Goal: Transaction & Acquisition: Book appointment/travel/reservation

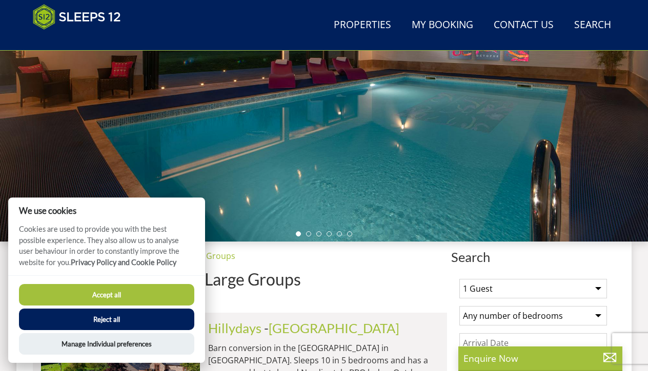
scroll to position [205, 0]
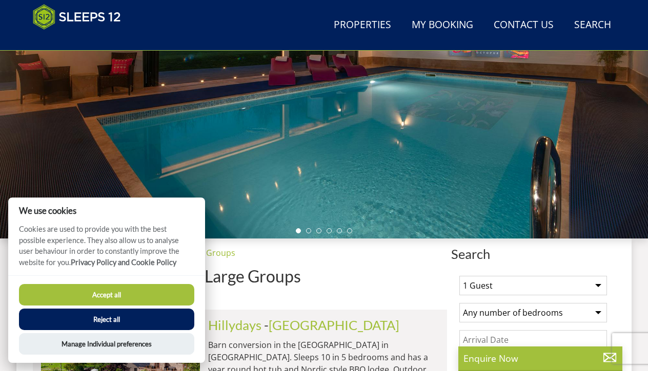
click at [141, 294] on button "Accept all" at bounding box center [106, 295] width 175 height 22
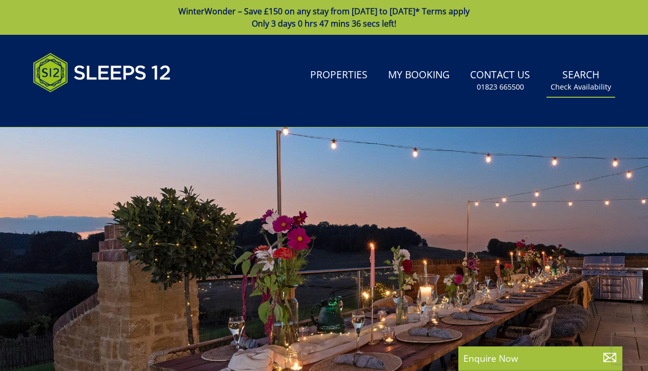
click at [588, 74] on link "Search Check Availability" at bounding box center [580, 80] width 69 height 33
click at [588, 88] on small "Check Availability" at bounding box center [580, 87] width 60 height 10
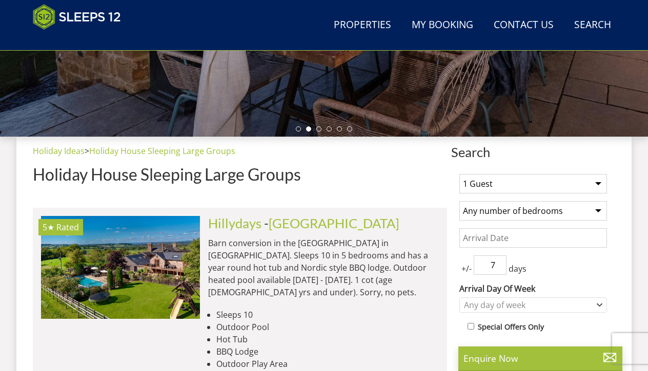
scroll to position [308, 0]
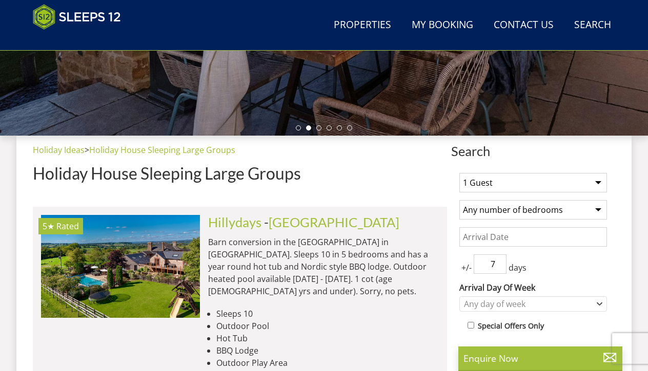
select select "12"
click at [535, 242] on input "Date" at bounding box center [533, 236] width 148 height 19
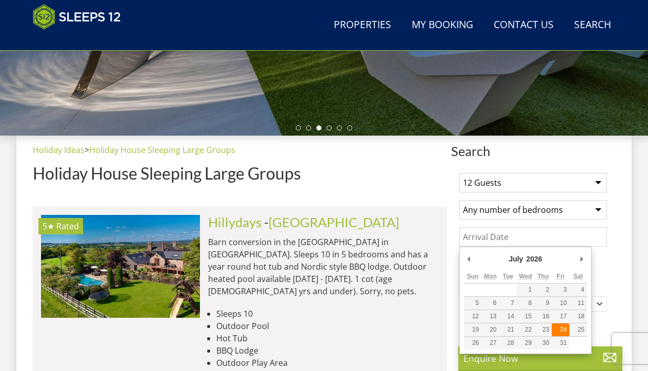
type input "24/07/2026"
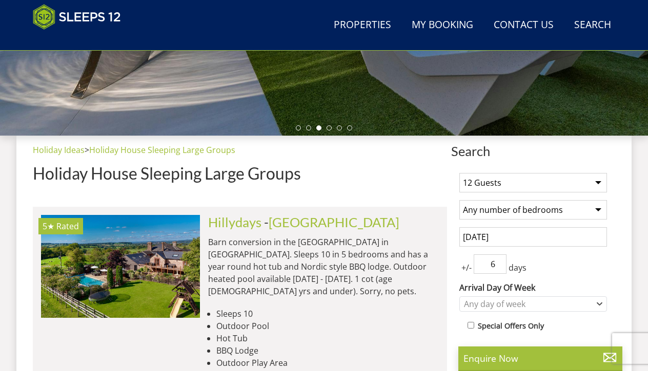
click at [500, 269] on input "6" at bounding box center [489, 264] width 33 height 19
click at [498, 266] on input "5" at bounding box center [489, 264] width 33 height 19
click at [498, 266] on input "4" at bounding box center [489, 264] width 33 height 19
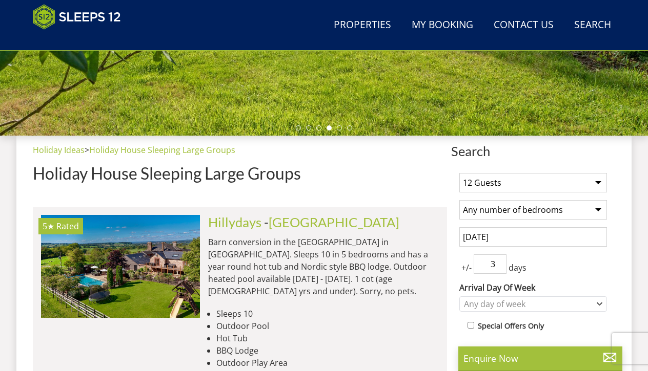
click at [498, 266] on input "3" at bounding box center [489, 264] width 33 height 19
type input "2"
click at [498, 266] on input "2" at bounding box center [489, 264] width 33 height 19
click at [529, 300] on div "Any day of week" at bounding box center [527, 304] width 133 height 11
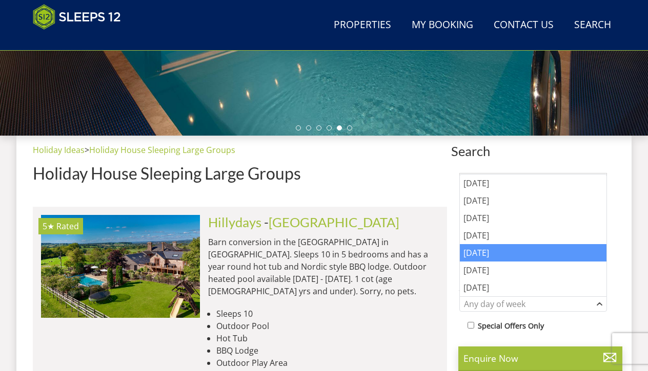
click at [507, 258] on div "[DATE]" at bounding box center [533, 252] width 147 height 17
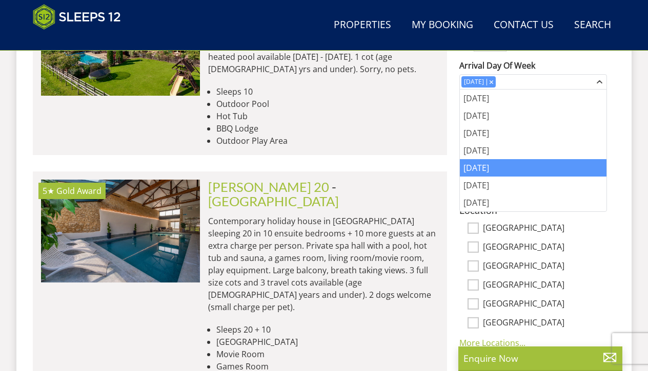
scroll to position [541, 0]
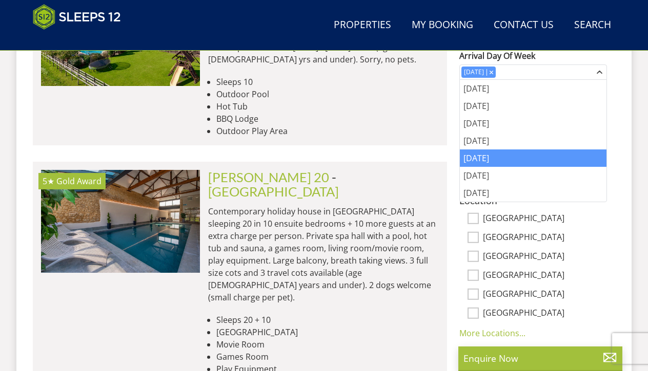
click at [427, 269] on div "Churchill 20 - Somerset Contemporary holiday house in Somerset sleeping 20 in 1…" at bounding box center [319, 272] width 239 height 205
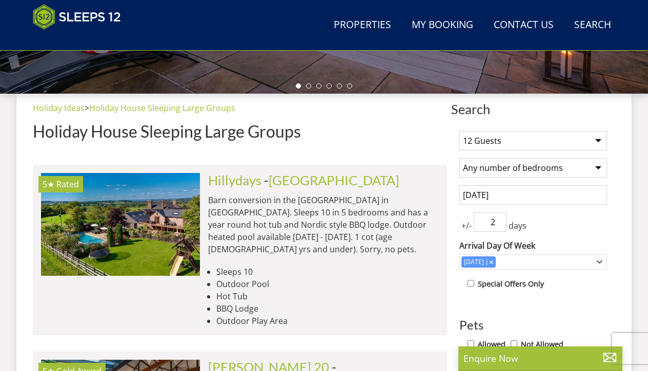
scroll to position [355, 0]
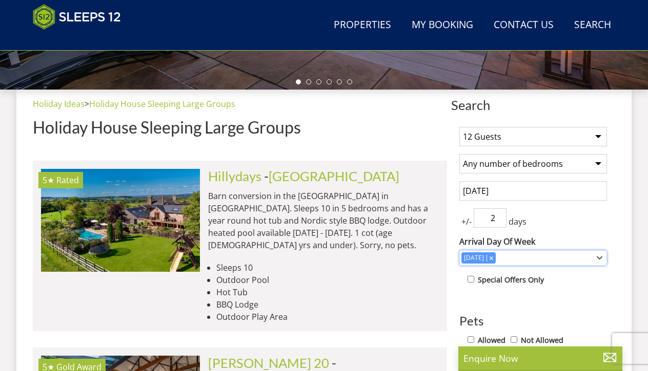
click at [598, 257] on icon "Combobox" at bounding box center [599, 258] width 6 height 6
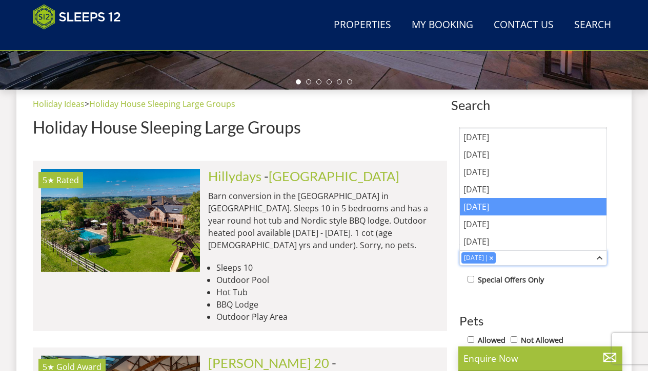
click at [489, 259] on icon "Combobox" at bounding box center [491, 258] width 4 height 4
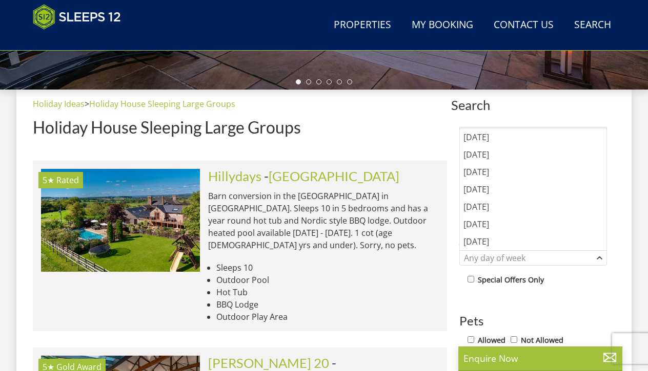
click at [427, 299] on li "BBQ Lodge" at bounding box center [327, 305] width 222 height 12
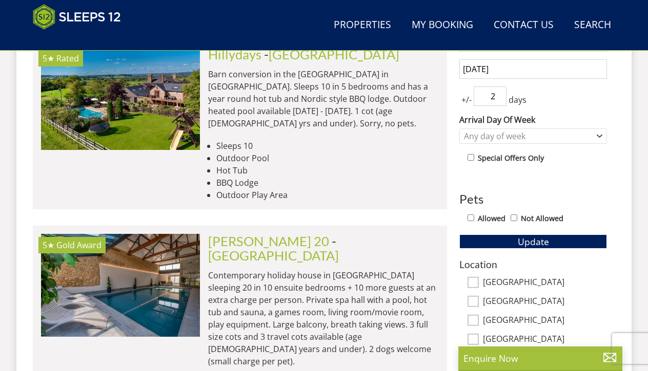
scroll to position [425, 0]
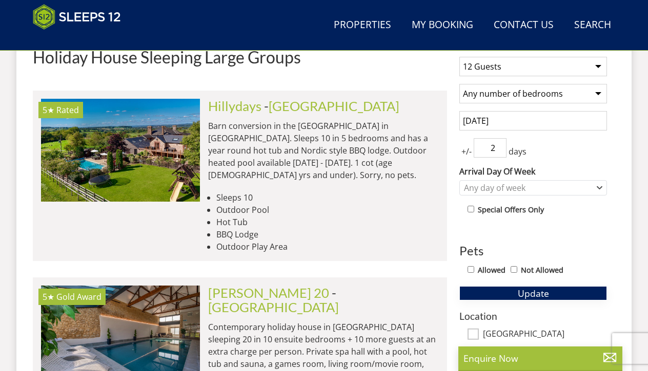
click at [543, 292] on span "Update" at bounding box center [532, 293] width 31 height 12
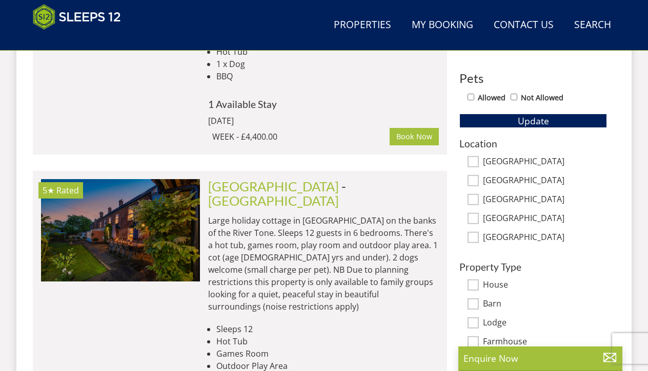
scroll to position [567, 0]
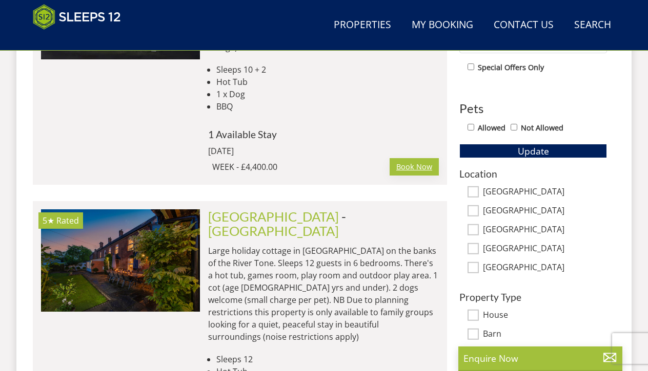
click at [415, 158] on link "Book Now" at bounding box center [413, 166] width 49 height 17
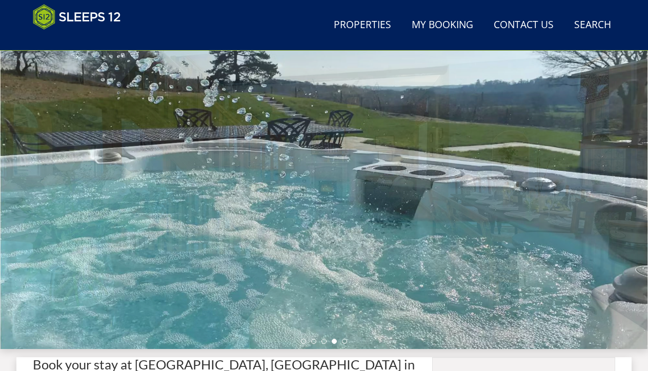
scroll to position [94, 0]
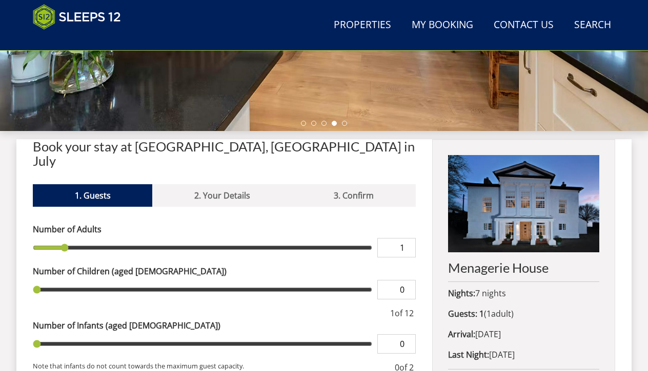
scroll to position [272, 0]
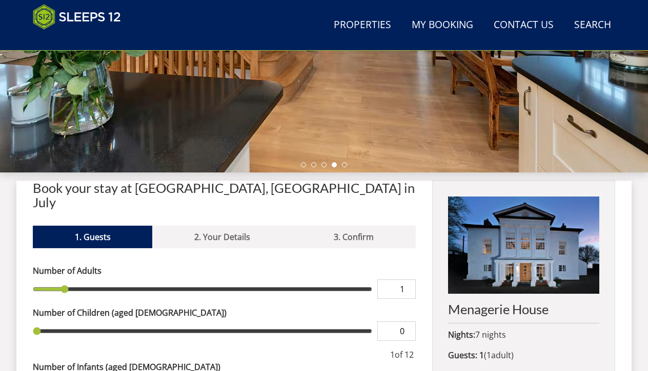
select select "12"
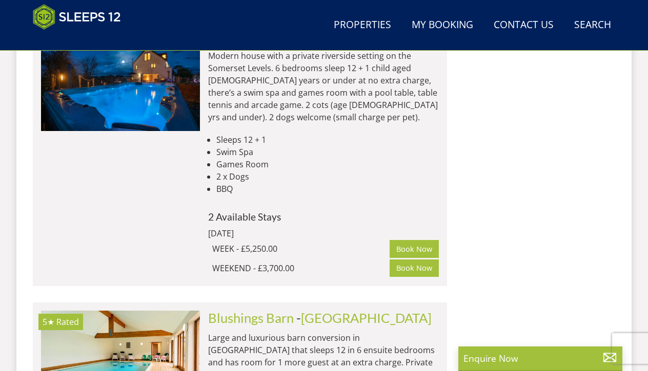
scroll to position [950, 0]
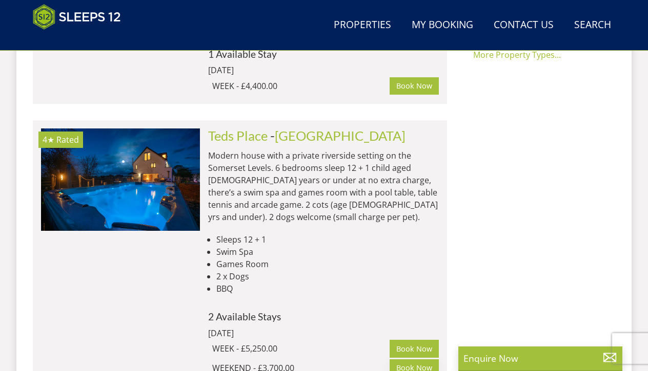
click at [415, 360] on link "Book Now" at bounding box center [413, 368] width 49 height 17
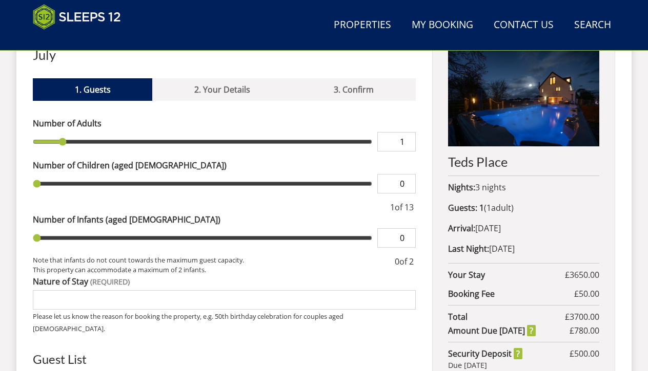
scroll to position [419, 0]
type input "2"
click at [408, 132] on input "2" at bounding box center [396, 141] width 38 height 19
type input "3"
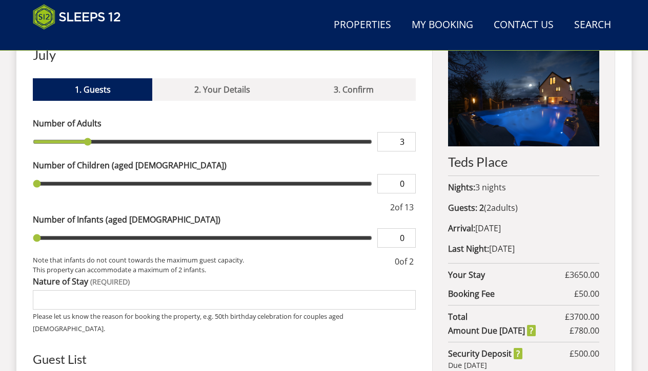
type input "3"
click at [408, 132] on input "3" at bounding box center [396, 141] width 38 height 19
type input "4"
click at [408, 132] on input "4" at bounding box center [396, 141] width 38 height 19
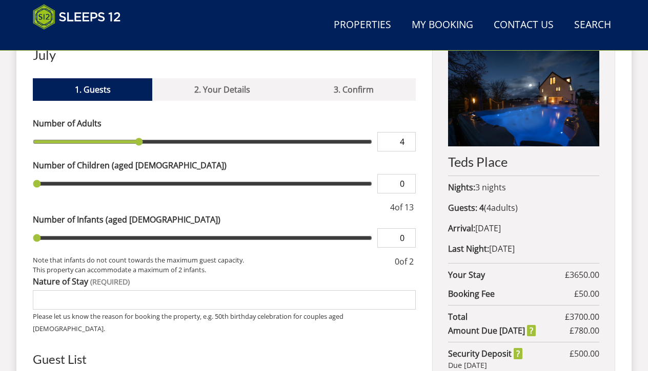
type input "5"
click at [408, 132] on input "5" at bounding box center [396, 141] width 38 height 19
type input "6"
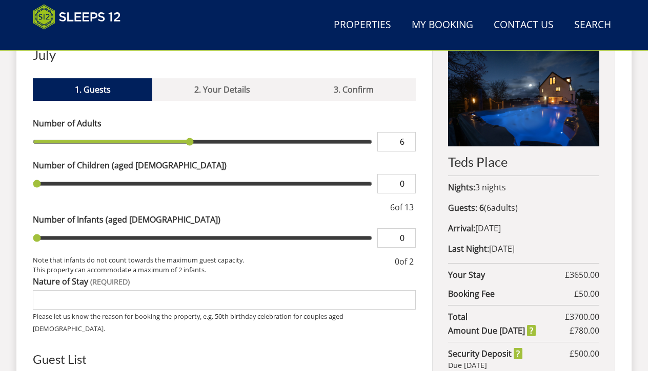
click at [408, 132] on input "6" at bounding box center [396, 141] width 38 height 19
type input "7"
click at [408, 132] on input "7" at bounding box center [396, 141] width 38 height 19
type input "8"
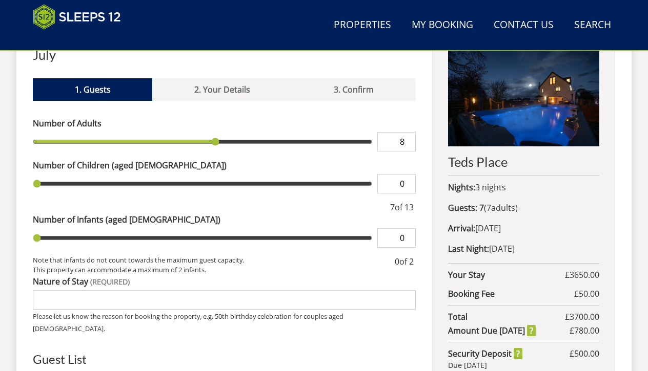
type input "8"
click at [408, 132] on input "8" at bounding box center [396, 141] width 38 height 19
type input "1"
click at [407, 174] on input "1" at bounding box center [396, 183] width 38 height 19
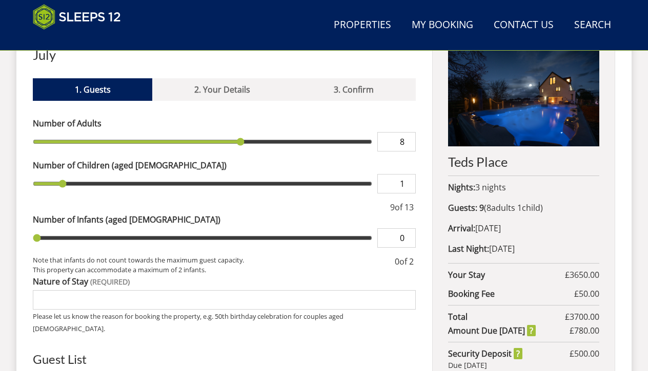
type input "2"
click at [407, 174] on input "2" at bounding box center [396, 183] width 38 height 19
type input "3"
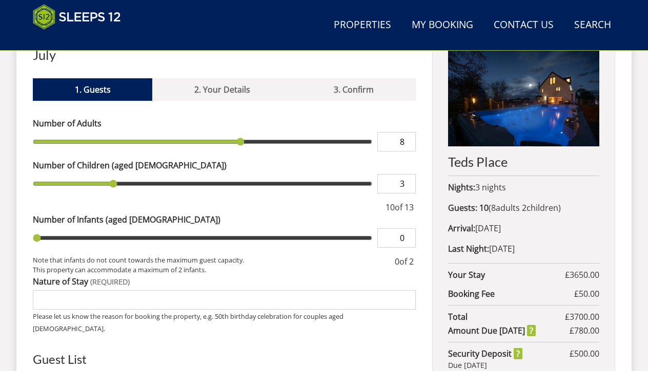
click at [407, 174] on input "3" at bounding box center [396, 183] width 38 height 19
type input "4"
click at [407, 174] on input "4" at bounding box center [396, 183] width 38 height 19
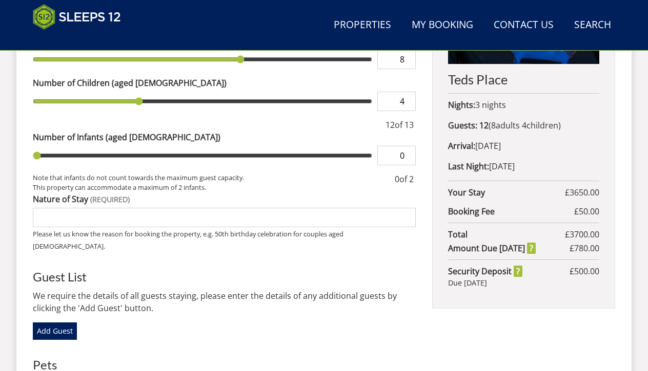
scroll to position [503, 0]
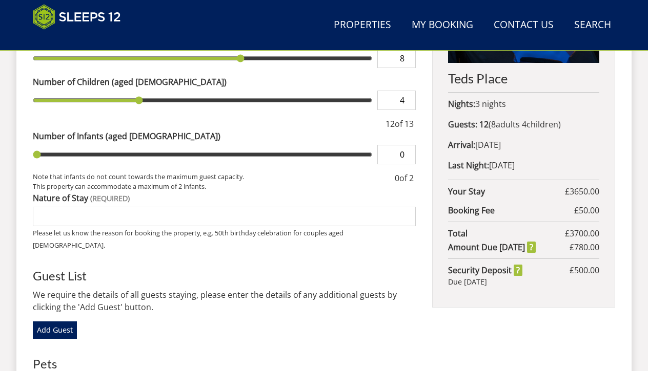
click at [354, 207] on input "Nature of Stay" at bounding box center [224, 216] width 383 height 19
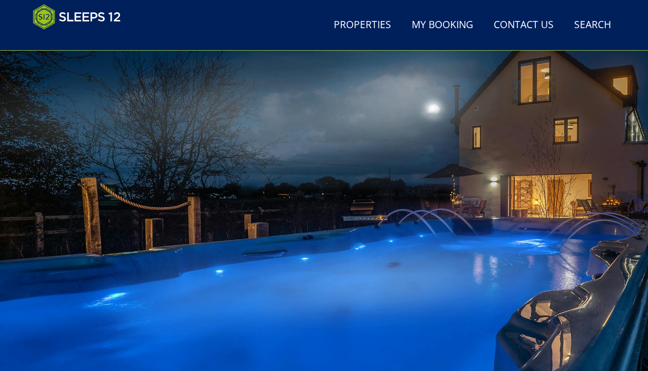
scroll to position [59, 0]
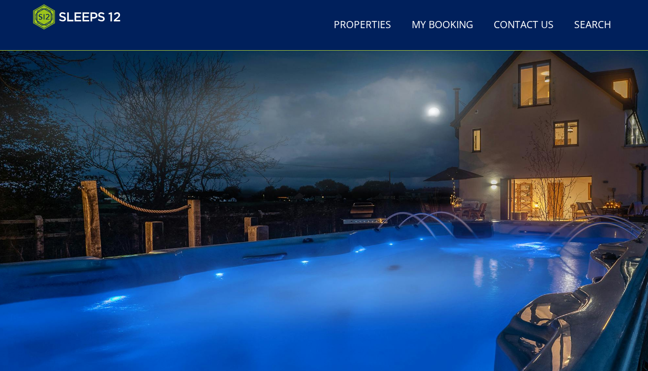
click at [557, 255] on div at bounding box center [324, 205] width 648 height 359
click at [75, 212] on div at bounding box center [324, 205] width 648 height 359
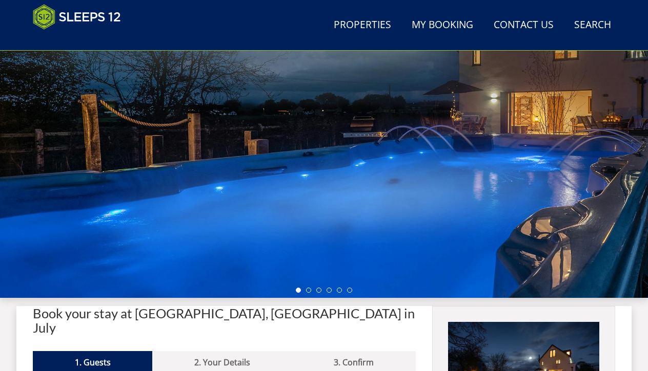
scroll to position [149, 0]
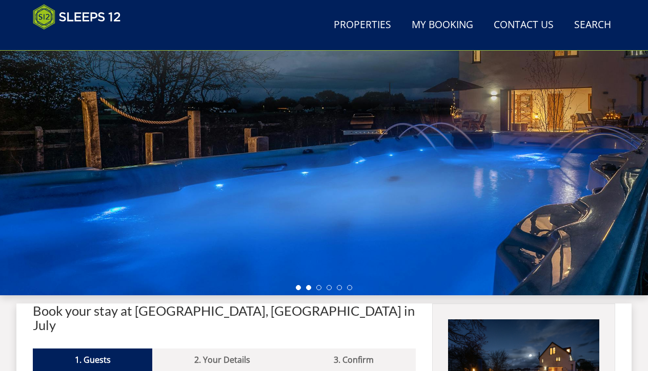
type input "family stay"
click at [309, 287] on li at bounding box center [308, 287] width 5 height 5
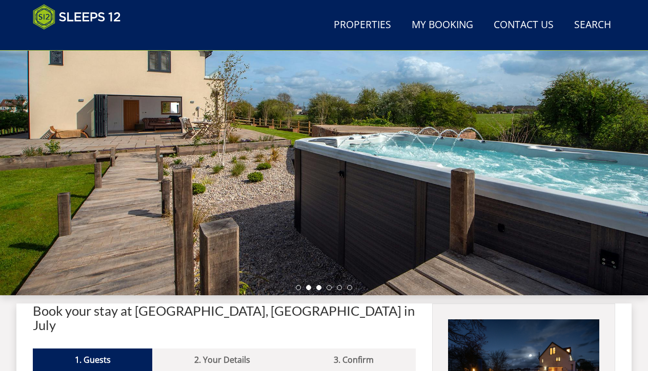
click at [318, 289] on li at bounding box center [318, 287] width 5 height 5
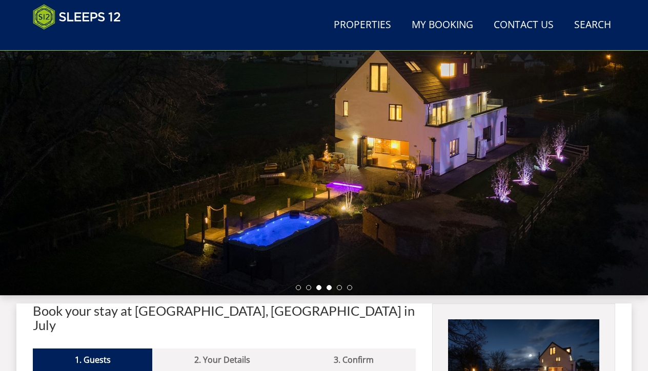
click at [329, 288] on li at bounding box center [328, 287] width 5 height 5
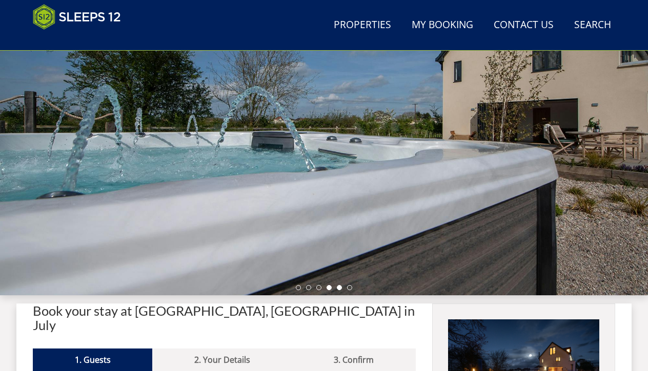
click at [337, 287] on li at bounding box center [339, 287] width 5 height 5
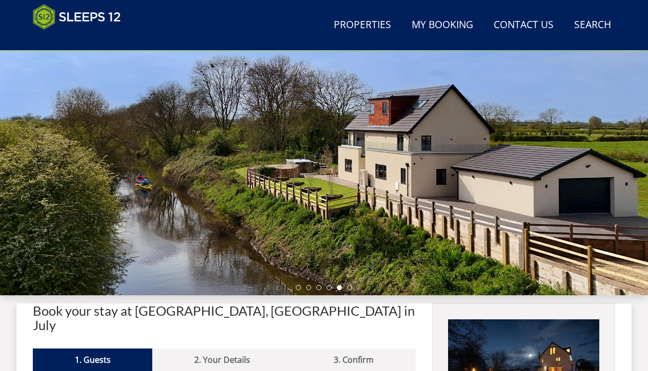
click at [346, 287] on ul at bounding box center [324, 287] width 56 height 5
click at [349, 287] on li at bounding box center [349, 287] width 5 height 5
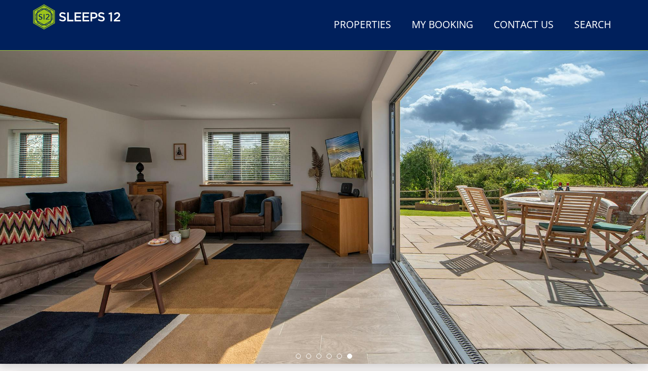
scroll to position [62, 0]
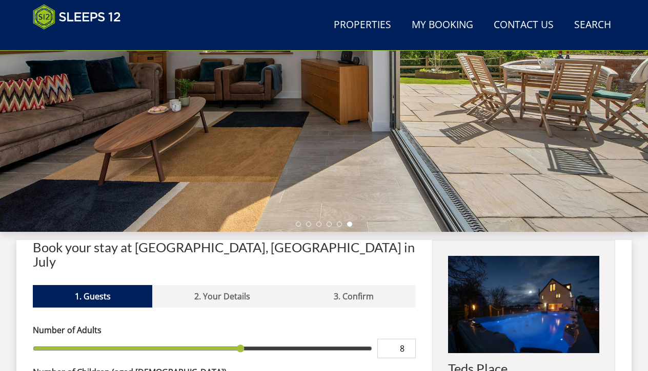
scroll to position [209, 0]
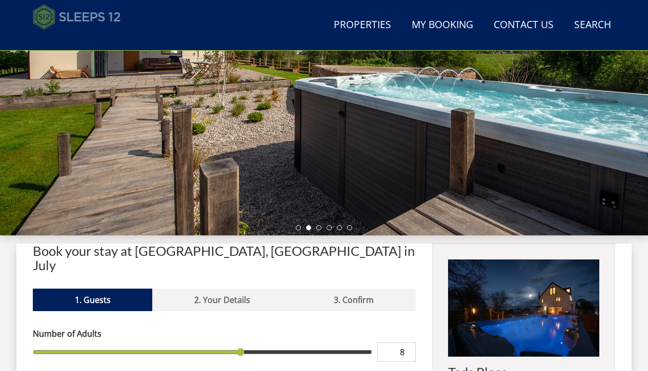
select select "12"
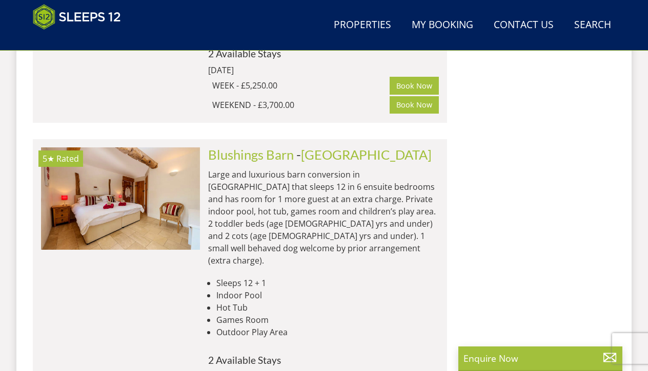
scroll to position [1218, 0]
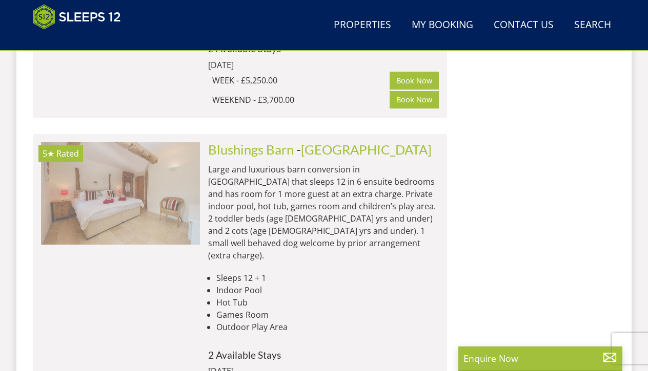
click at [153, 161] on img at bounding box center [120, 193] width 159 height 102
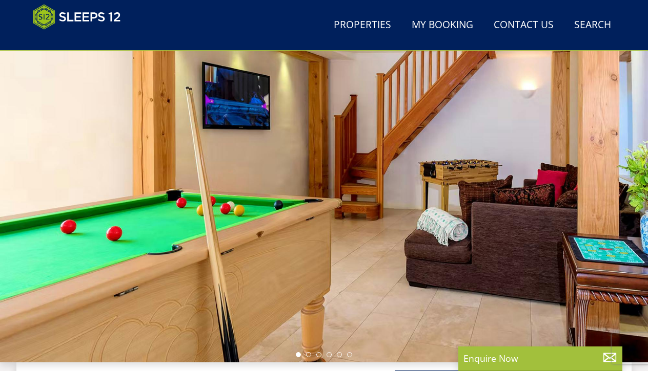
scroll to position [71, 0]
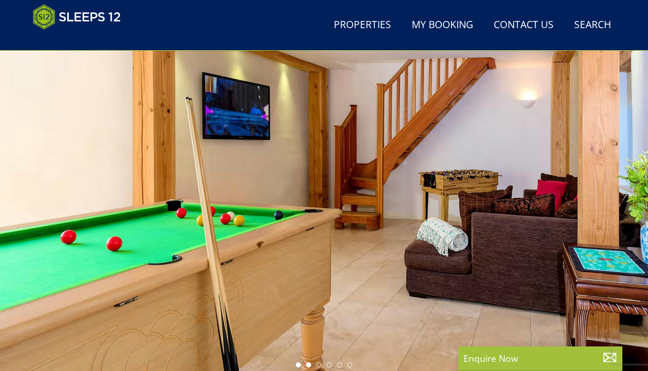
click at [307, 366] on li at bounding box center [308, 365] width 5 height 5
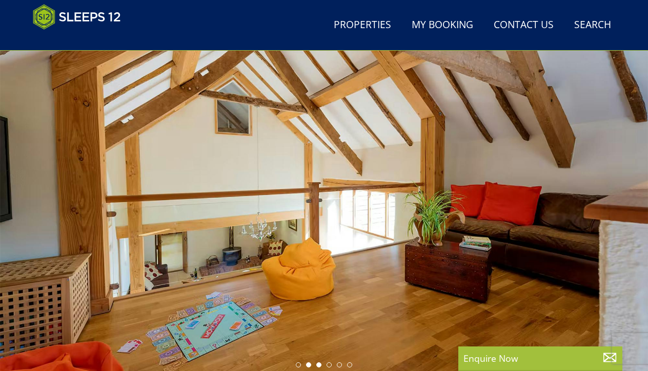
click at [320, 366] on li at bounding box center [318, 365] width 5 height 5
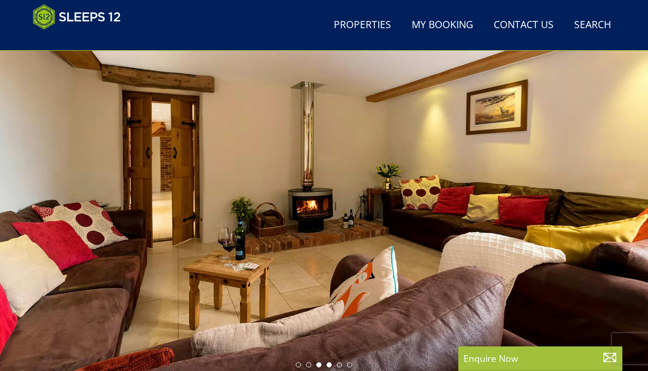
click at [329, 367] on li at bounding box center [328, 365] width 5 height 5
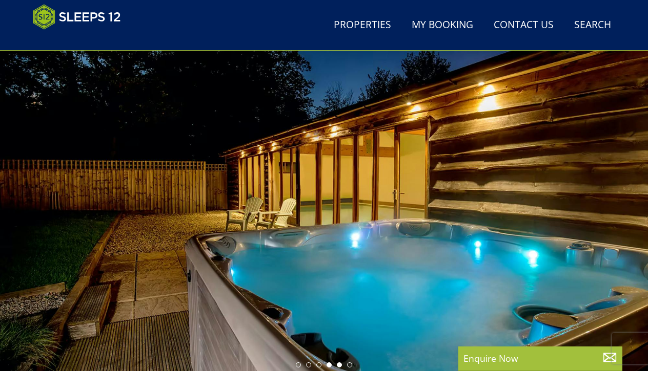
click at [339, 366] on li at bounding box center [339, 365] width 5 height 5
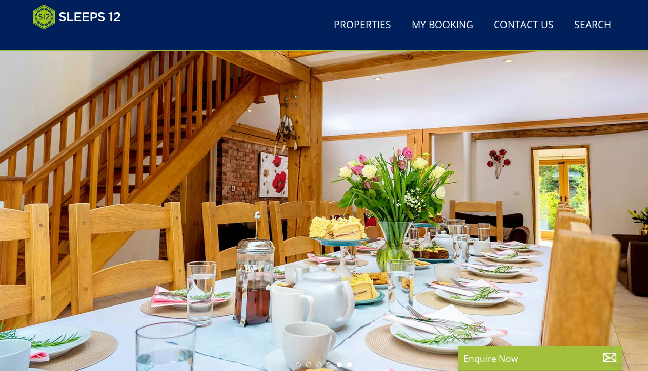
click at [349, 367] on li at bounding box center [349, 365] width 5 height 5
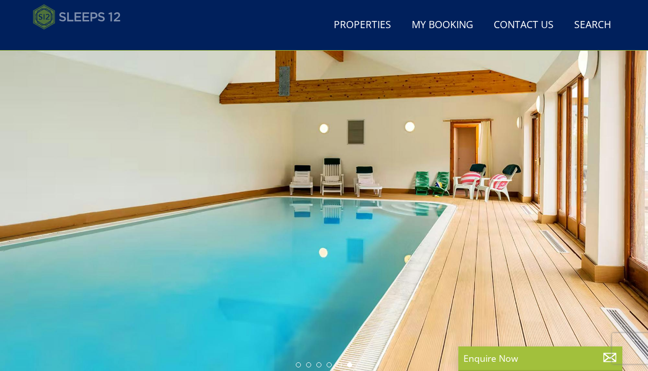
scroll to position [1218, 0]
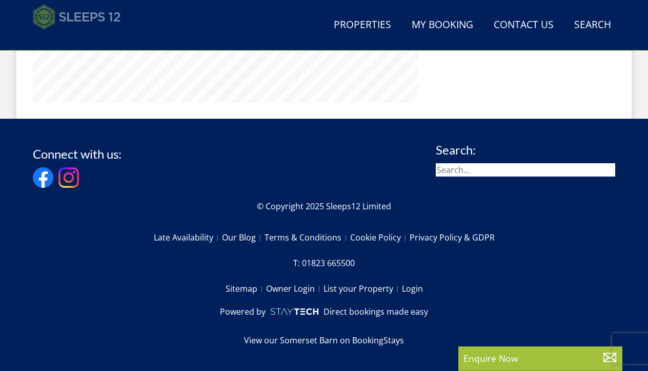
select select "12"
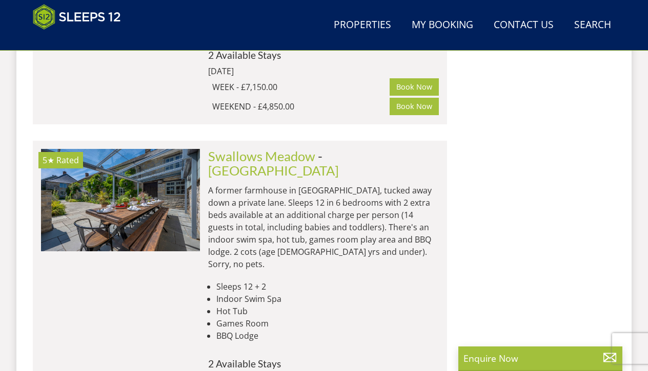
scroll to position [1518, 0]
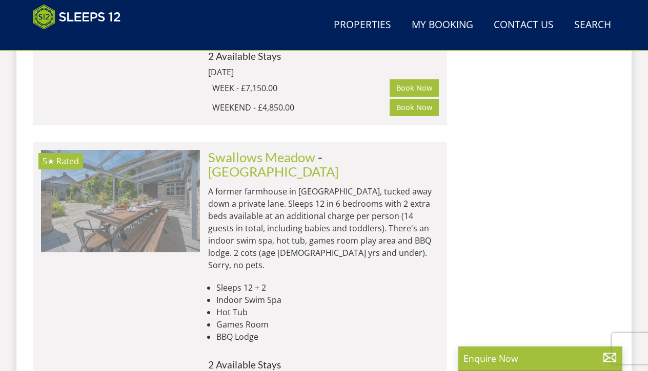
click at [147, 150] on img at bounding box center [120, 201] width 159 height 102
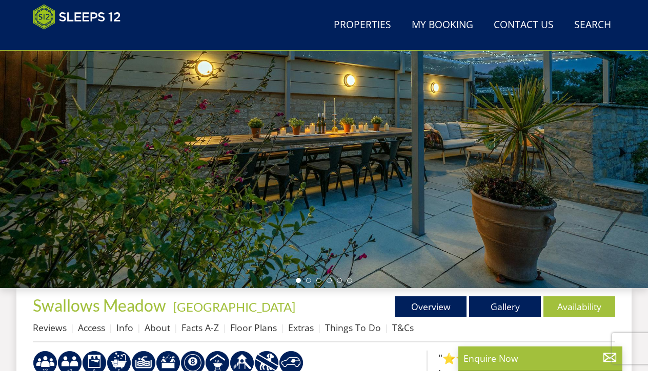
scroll to position [157, 0]
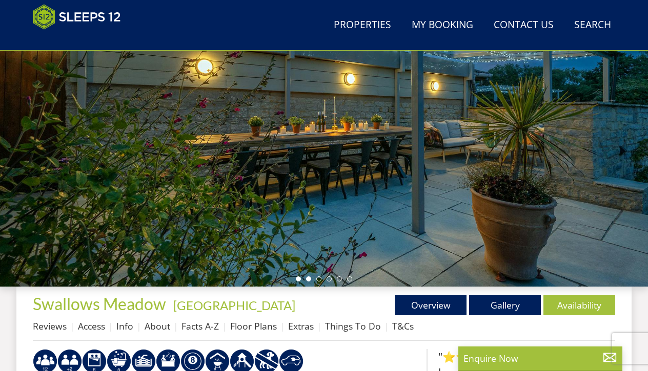
click at [308, 278] on li at bounding box center [308, 279] width 5 height 5
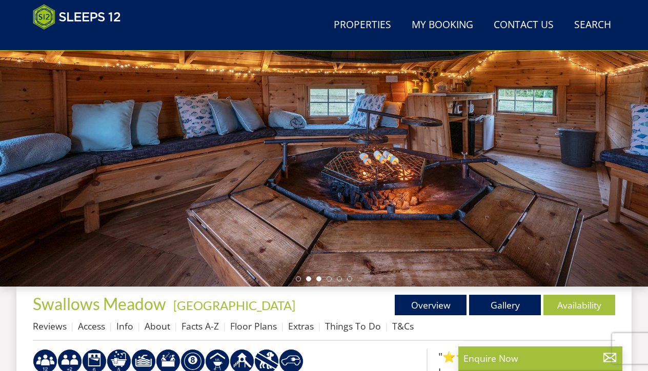
click at [318, 279] on li at bounding box center [318, 279] width 5 height 5
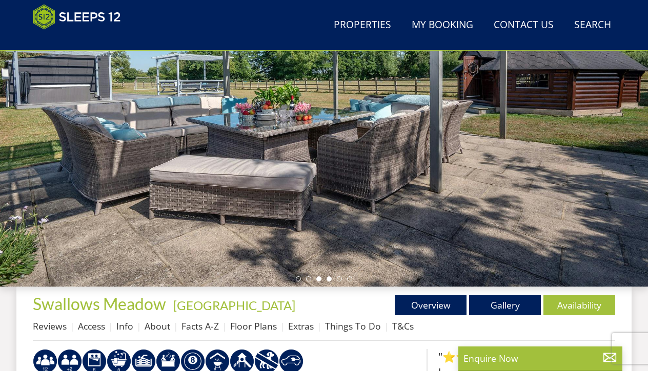
click at [327, 279] on li at bounding box center [328, 279] width 5 height 5
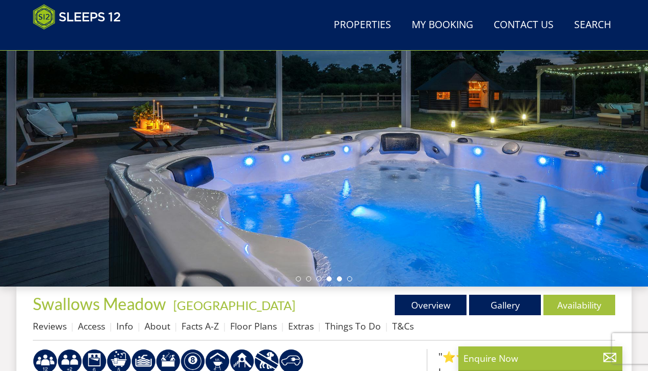
click at [339, 280] on li at bounding box center [339, 279] width 5 height 5
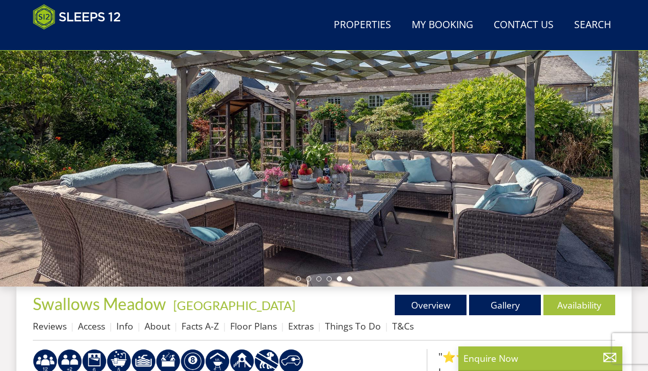
click at [350, 279] on li at bounding box center [349, 279] width 5 height 5
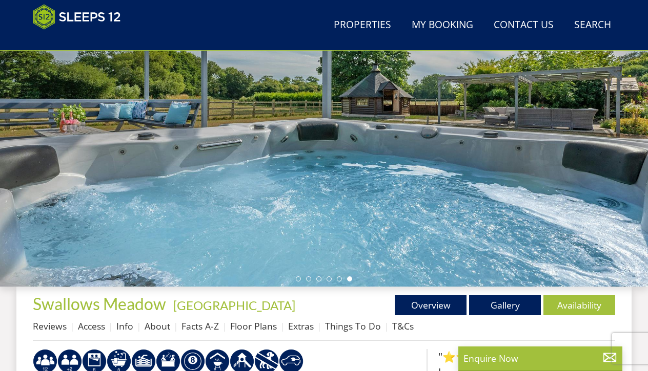
scroll to position [1518, 0]
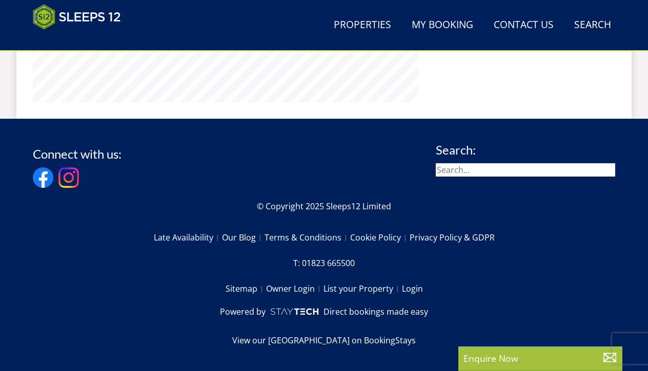
select select "12"
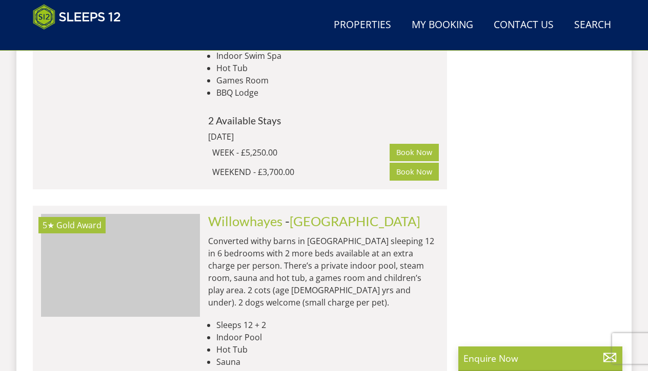
scroll to position [1762, 0]
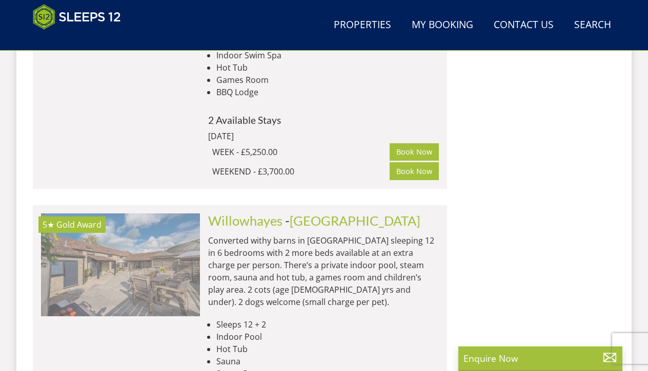
click at [175, 214] on img at bounding box center [120, 265] width 159 height 102
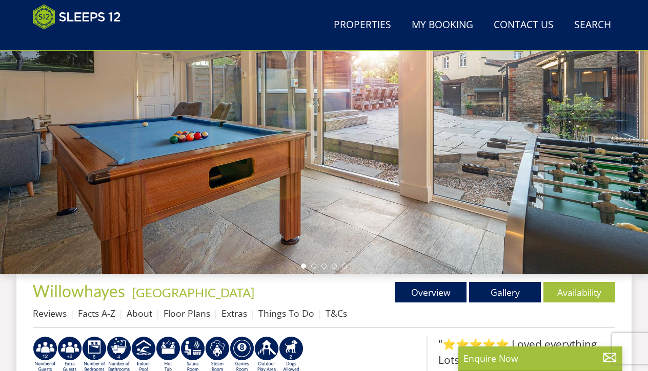
scroll to position [171, 0]
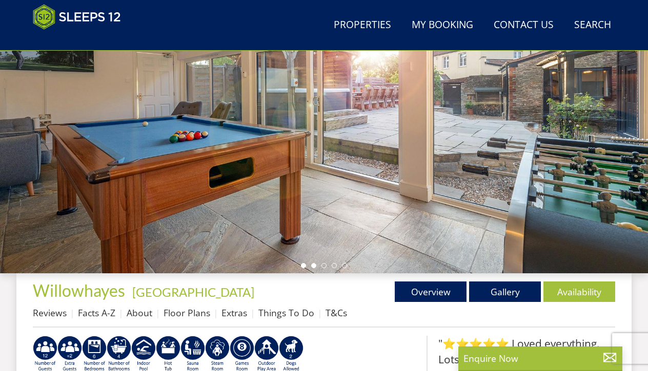
click at [313, 265] on li at bounding box center [313, 265] width 5 height 5
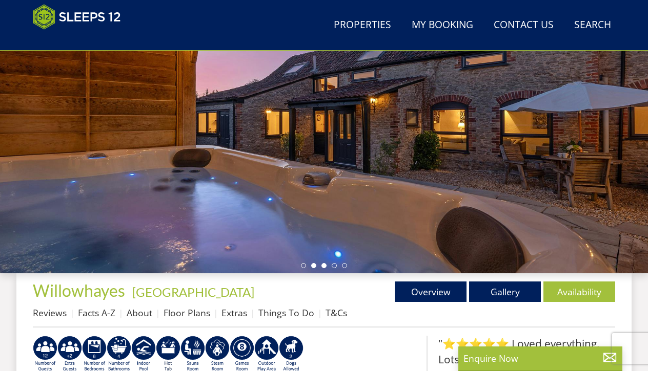
click at [322, 265] on li at bounding box center [323, 265] width 5 height 5
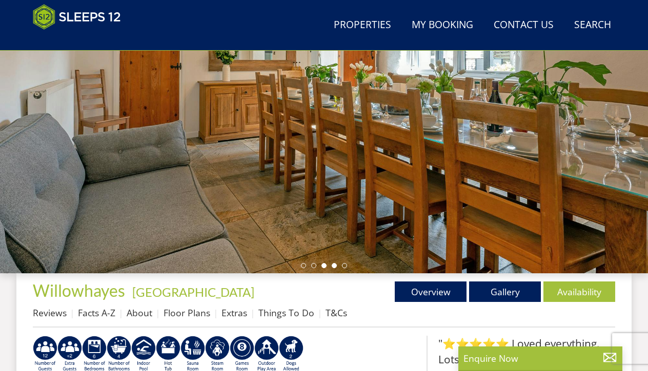
click at [332, 267] on li at bounding box center [333, 265] width 5 height 5
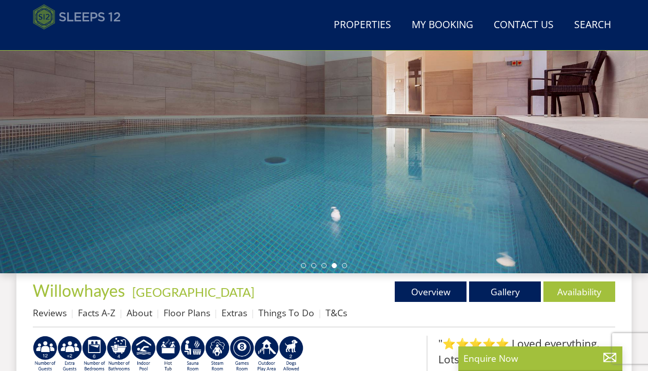
select select "12"
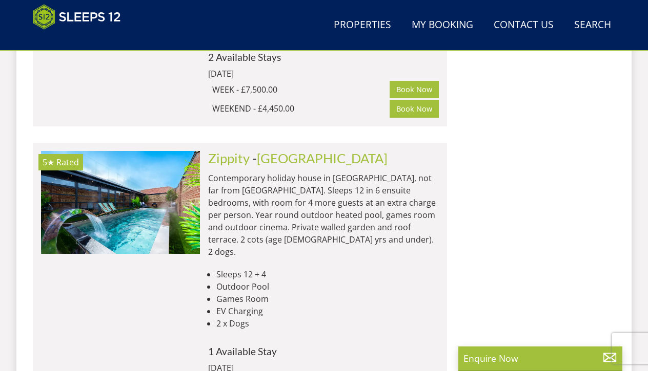
scroll to position [2092, 0]
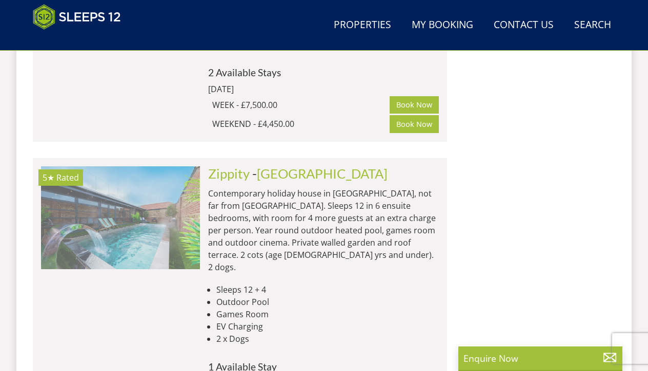
click at [119, 167] on img at bounding box center [120, 218] width 159 height 102
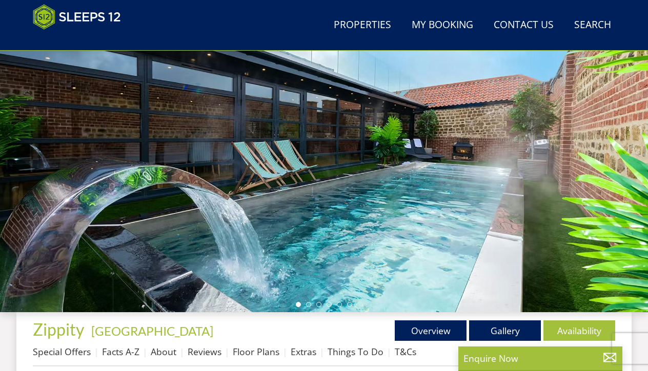
scroll to position [133, 0]
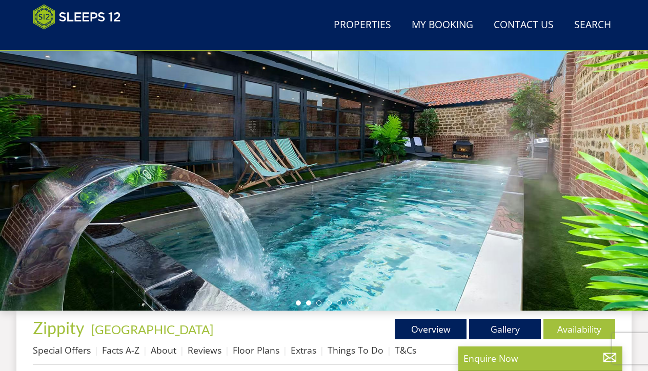
click at [309, 304] on li at bounding box center [308, 303] width 5 height 5
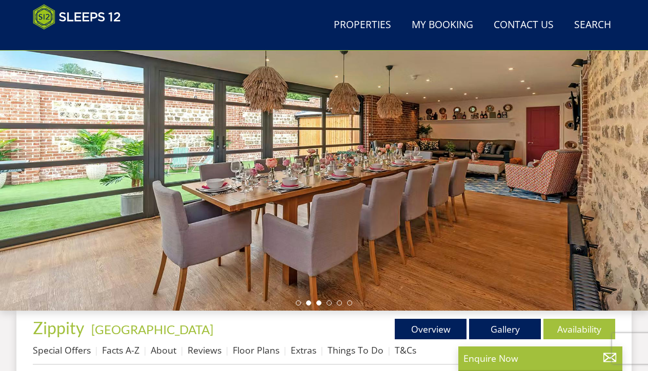
click at [318, 301] on li at bounding box center [318, 303] width 5 height 5
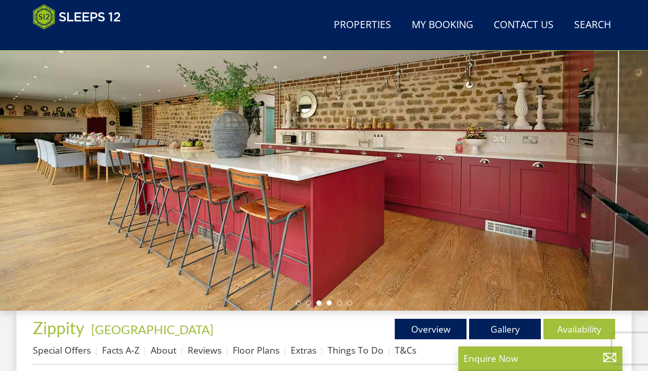
click at [326, 303] on li at bounding box center [328, 303] width 5 height 5
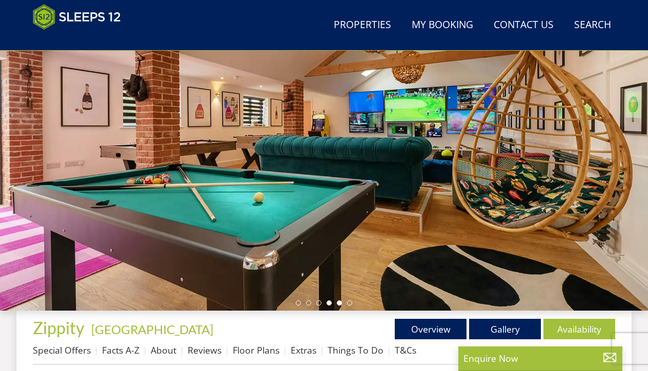
click at [340, 303] on li at bounding box center [339, 303] width 5 height 5
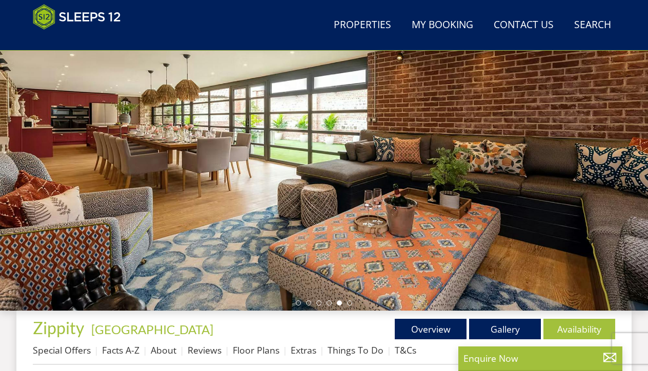
click at [352, 303] on div at bounding box center [324, 131] width 648 height 359
click at [350, 303] on li at bounding box center [349, 303] width 5 height 5
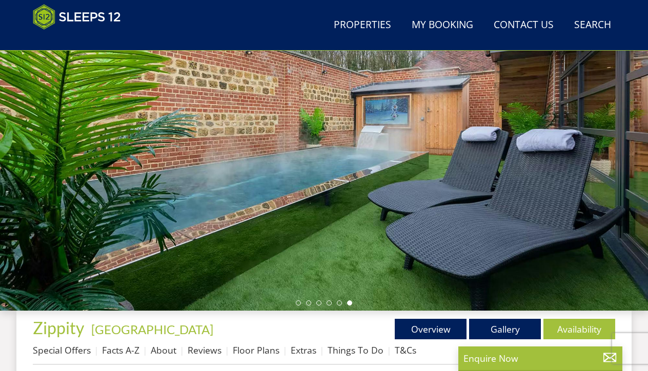
scroll to position [2092, 0]
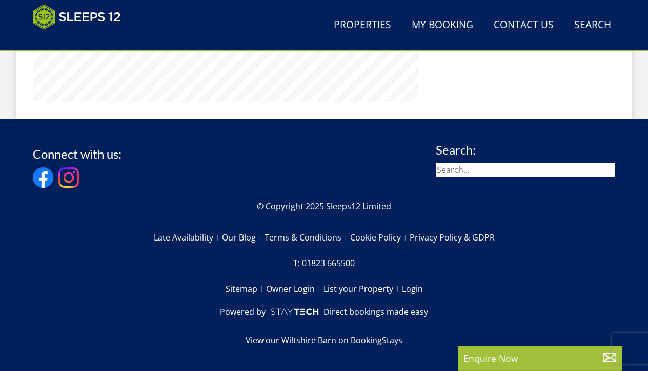
select select "12"
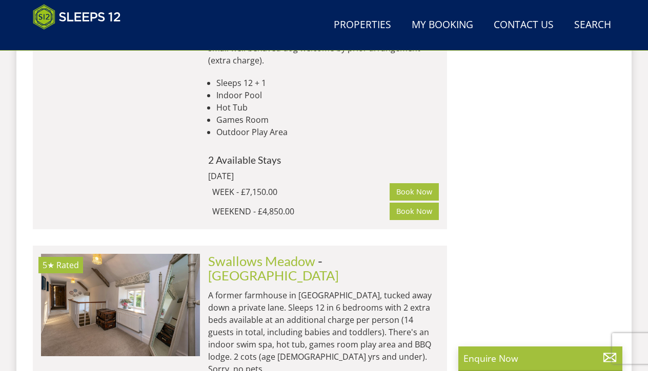
scroll to position [1412, 0]
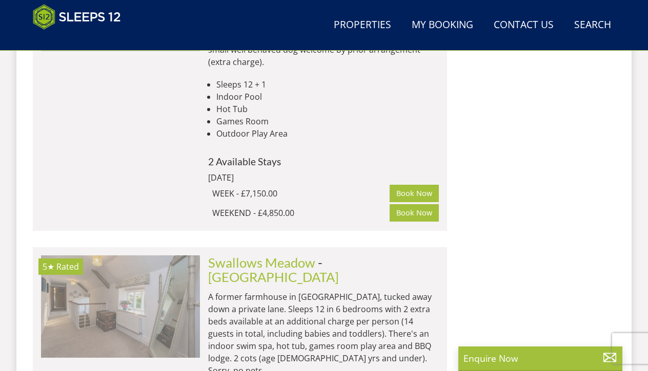
click at [168, 256] on img at bounding box center [120, 307] width 159 height 102
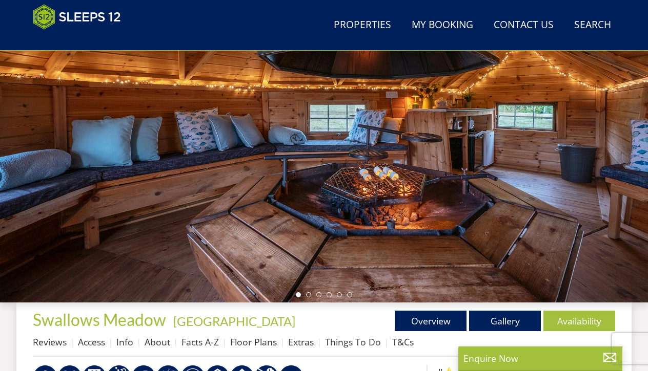
scroll to position [138, 0]
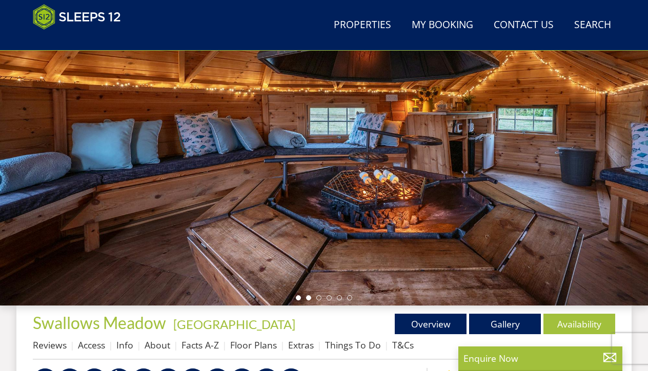
click at [309, 300] on li at bounding box center [308, 298] width 5 height 5
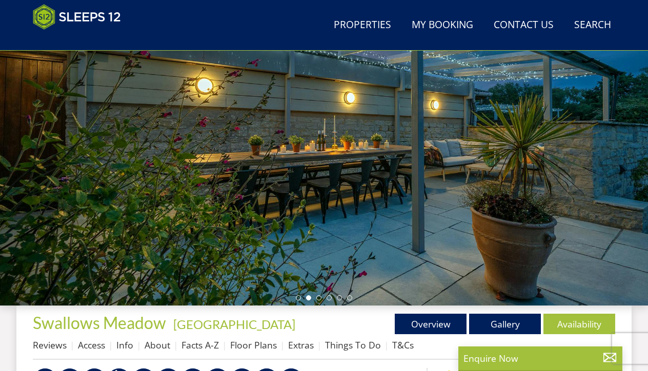
click at [322, 300] on ul at bounding box center [324, 298] width 56 height 5
click at [319, 298] on li at bounding box center [318, 298] width 5 height 5
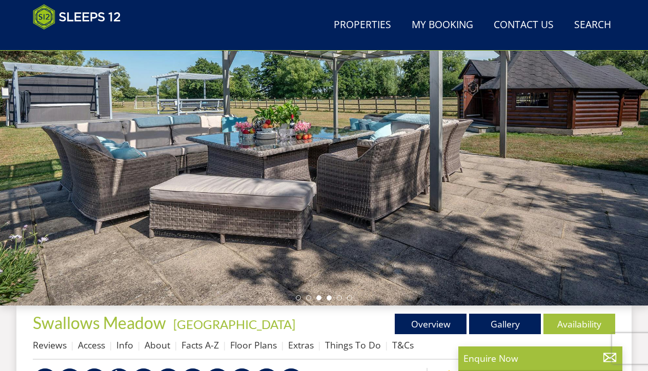
click at [326, 298] on li at bounding box center [328, 298] width 5 height 5
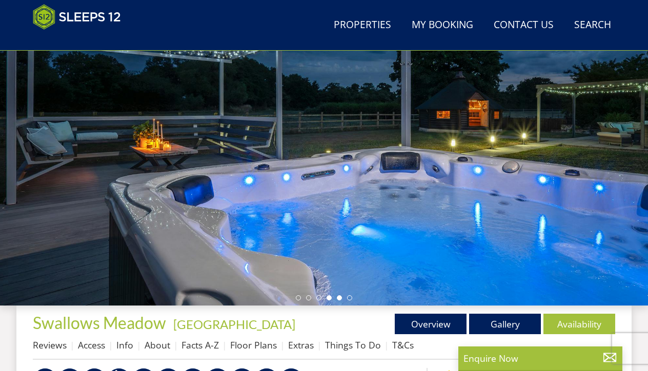
click at [339, 299] on li at bounding box center [339, 298] width 5 height 5
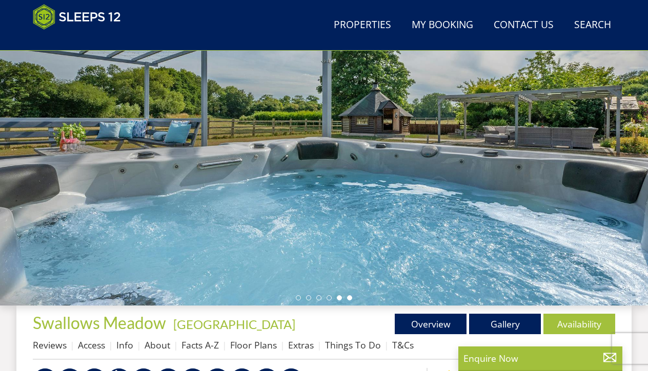
click at [349, 299] on li at bounding box center [349, 298] width 5 height 5
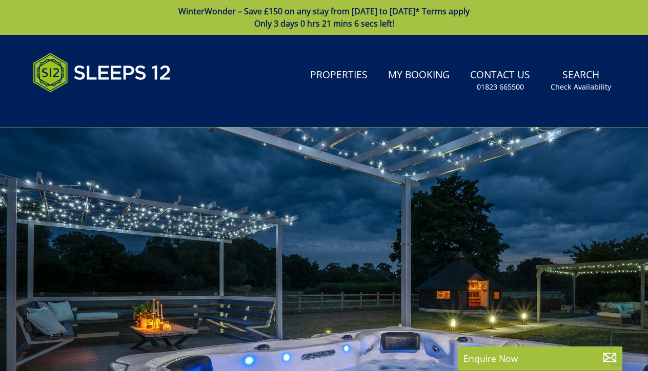
scroll to position [0, 0]
